Goal: Find specific page/section: Find specific page/section

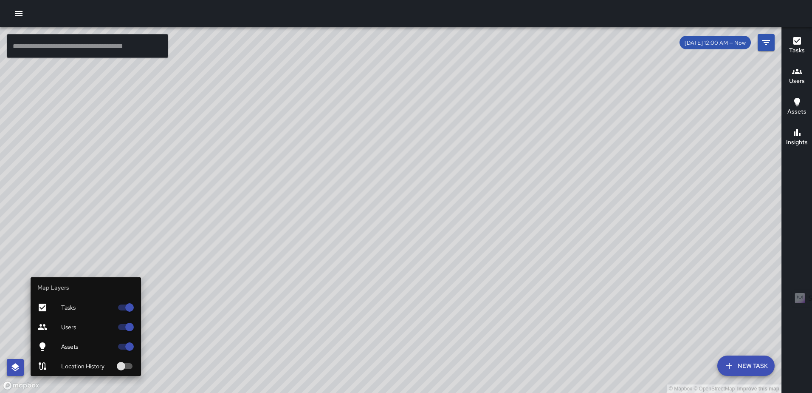
click at [11, 370] on icon "button" at bounding box center [15, 367] width 10 height 10
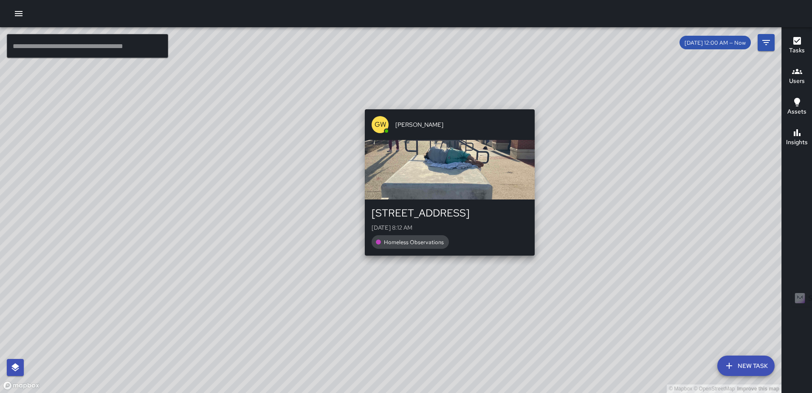
click at [447, 260] on div "© Mapbox © OpenStreetMap Improve this map GW [PERSON_NAME] [STREET_ADDRESS][GEO…" at bounding box center [391, 209] width 782 height 365
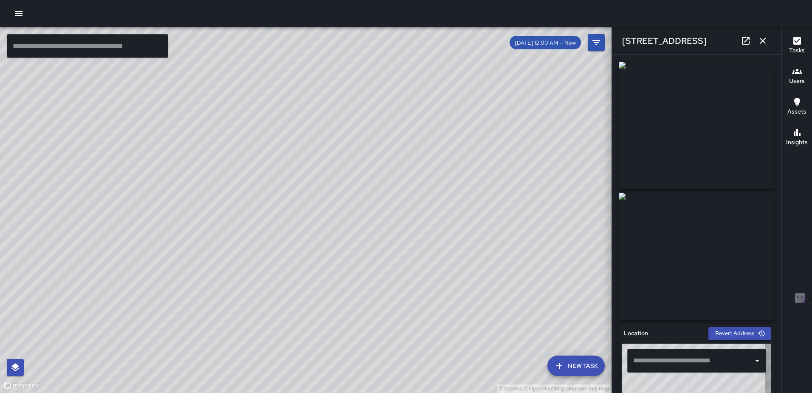
type input "**********"
click at [746, 41] on icon at bounding box center [746, 41] width 8 height 8
click at [760, 37] on icon "button" at bounding box center [763, 41] width 10 height 10
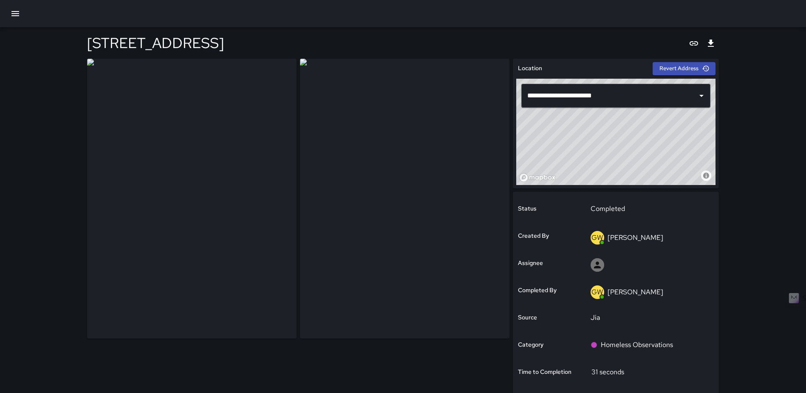
click at [17, 16] on icon "button" at bounding box center [15, 13] width 8 height 5
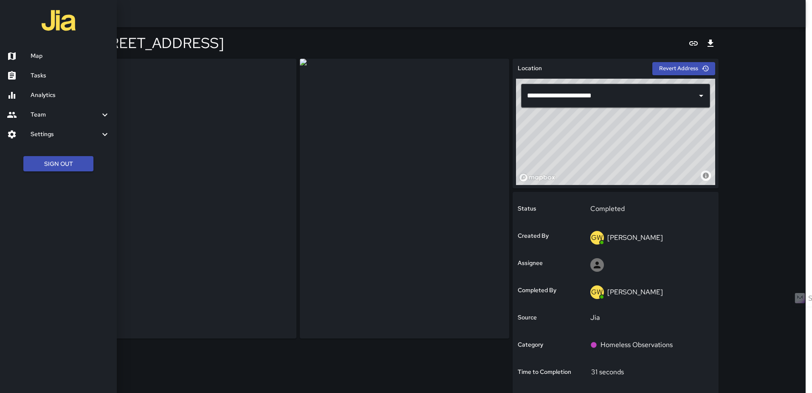
click at [40, 56] on h6 "Map" at bounding box center [70, 55] width 79 height 9
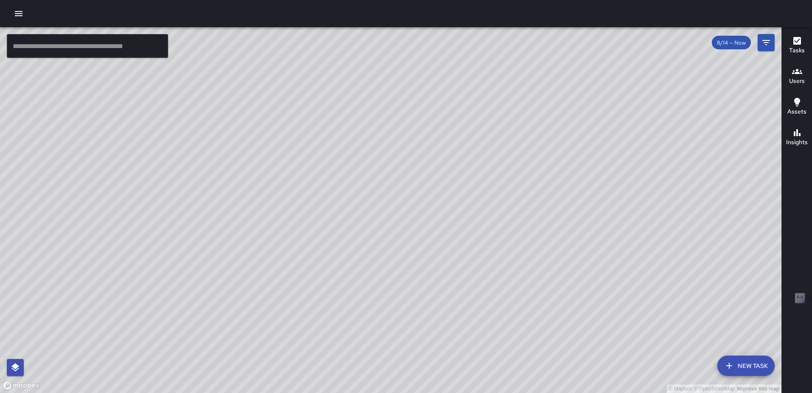
drag, startPoint x: 412, startPoint y: 209, endPoint x: 333, endPoint y: 164, distance: 91.5
click at [333, 164] on div "© Mapbox © OpenStreetMap Improve this map" at bounding box center [391, 209] width 782 height 365
click at [771, 43] on icon "Filters" at bounding box center [766, 42] width 10 height 10
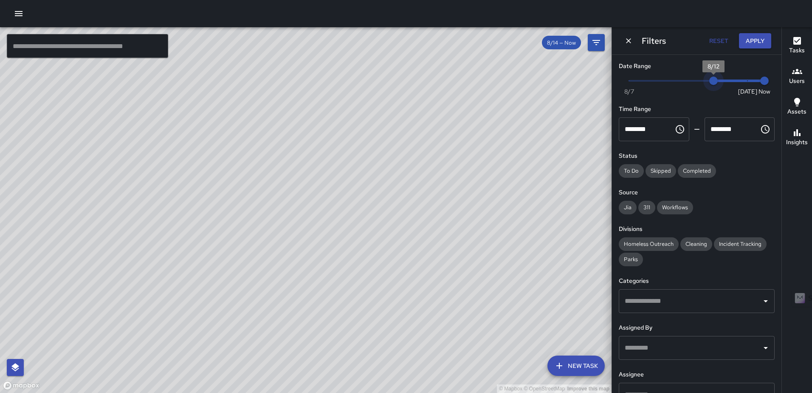
type input "*"
drag, startPoint x: 743, startPoint y: 79, endPoint x: 586, endPoint y: 85, distance: 156.4
click at [586, 85] on div "© Mapbox © OpenStreetMap Improve this map ​ New Task 8/14 — Now Map Layers Task…" at bounding box center [406, 209] width 812 height 365
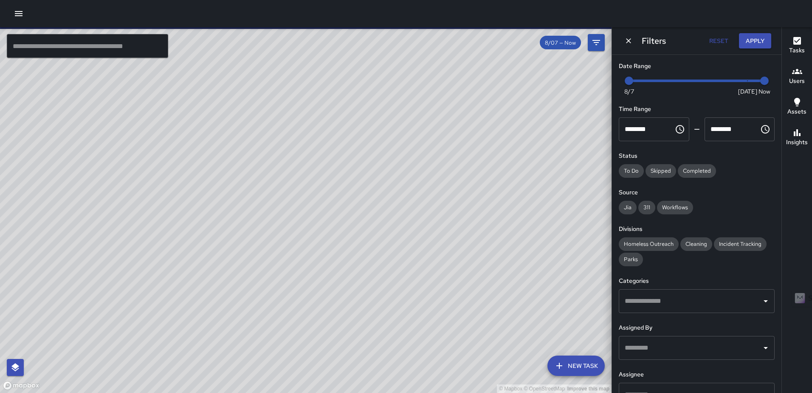
drag, startPoint x: 690, startPoint y: 240, endPoint x: 678, endPoint y: 296, distance: 56.5
click at [690, 241] on span "Cleaning" at bounding box center [697, 243] width 32 height 7
click at [678, 296] on input "text" at bounding box center [691, 301] width 136 height 16
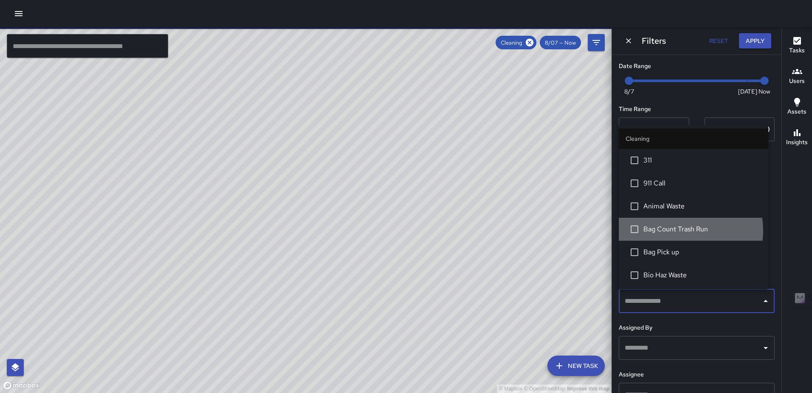
click at [680, 231] on span "Bag Count Trash Run" at bounding box center [703, 229] width 118 height 10
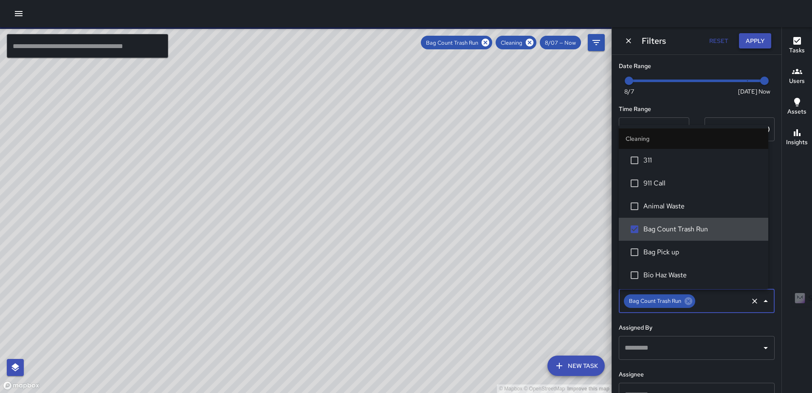
click at [761, 40] on button "Apply" at bounding box center [755, 41] width 32 height 16
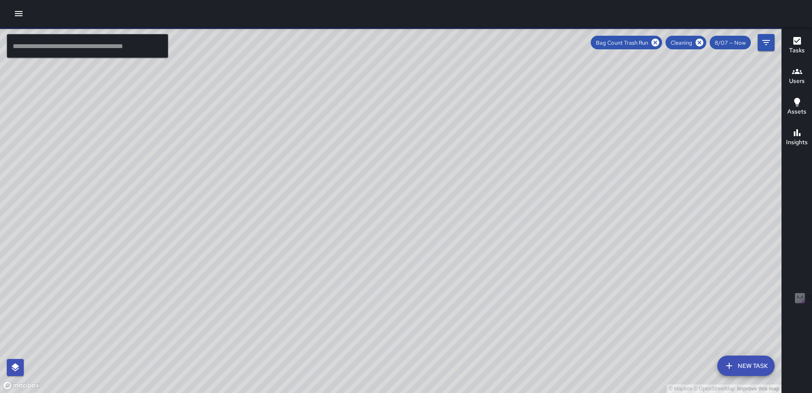
click at [799, 41] on icon "button" at bounding box center [797, 41] width 10 height 10
